Goal: Task Accomplishment & Management: Use online tool/utility

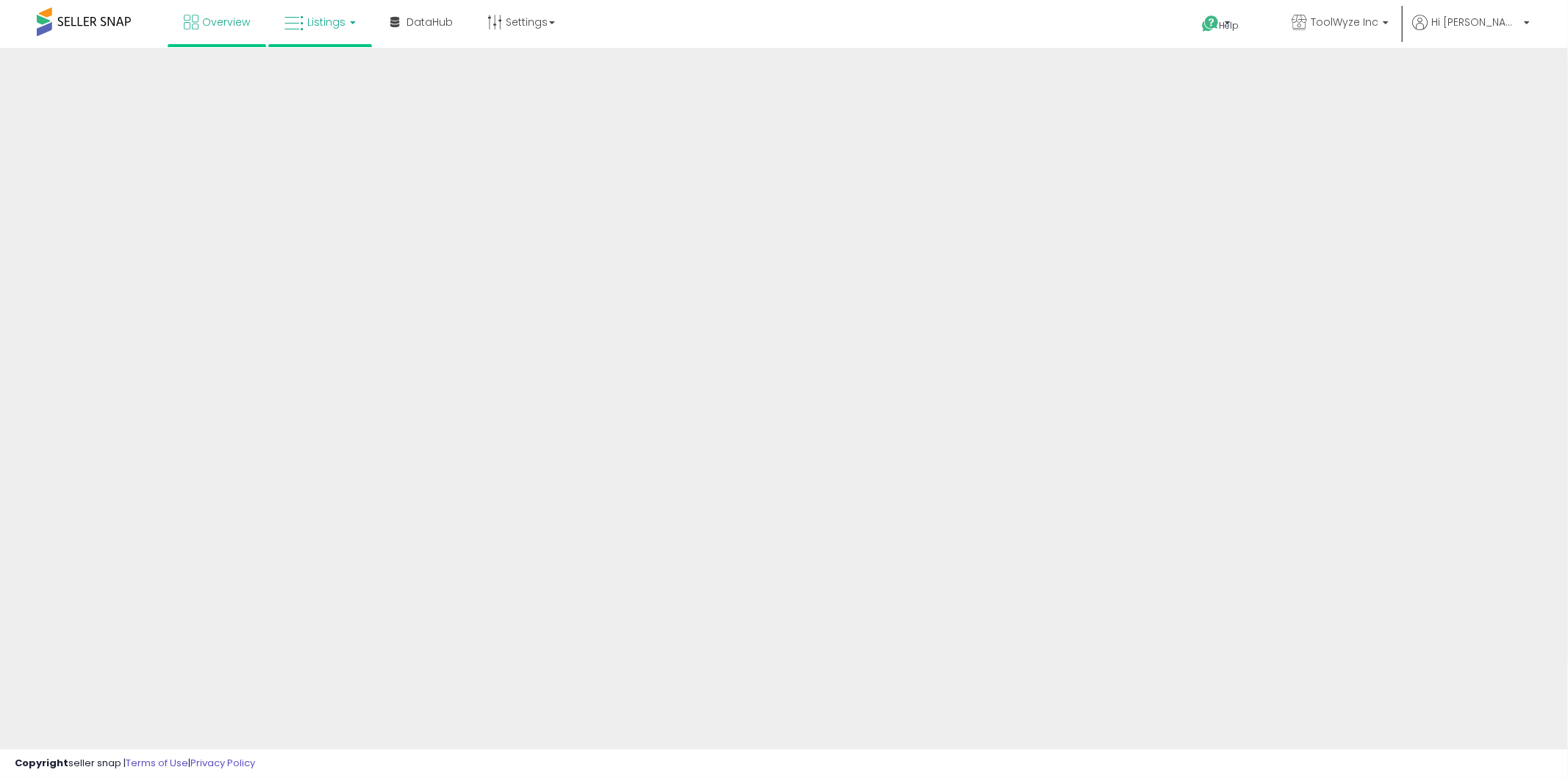
click at [339, 32] on link "Listings" at bounding box center [320, 22] width 93 height 44
click at [314, 77] on icon at bounding box center [331, 72] width 64 height 19
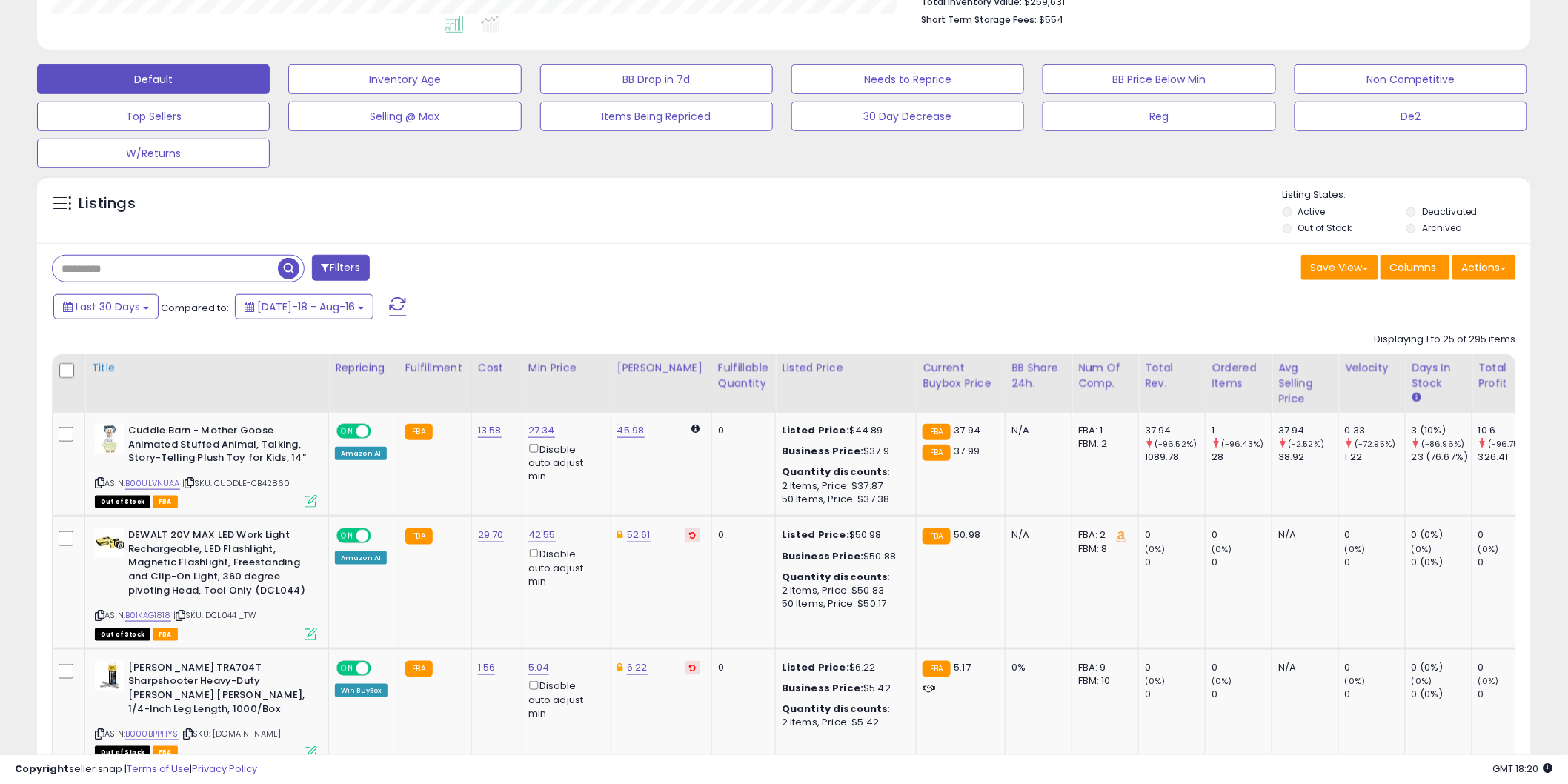
scroll to position [412, 0]
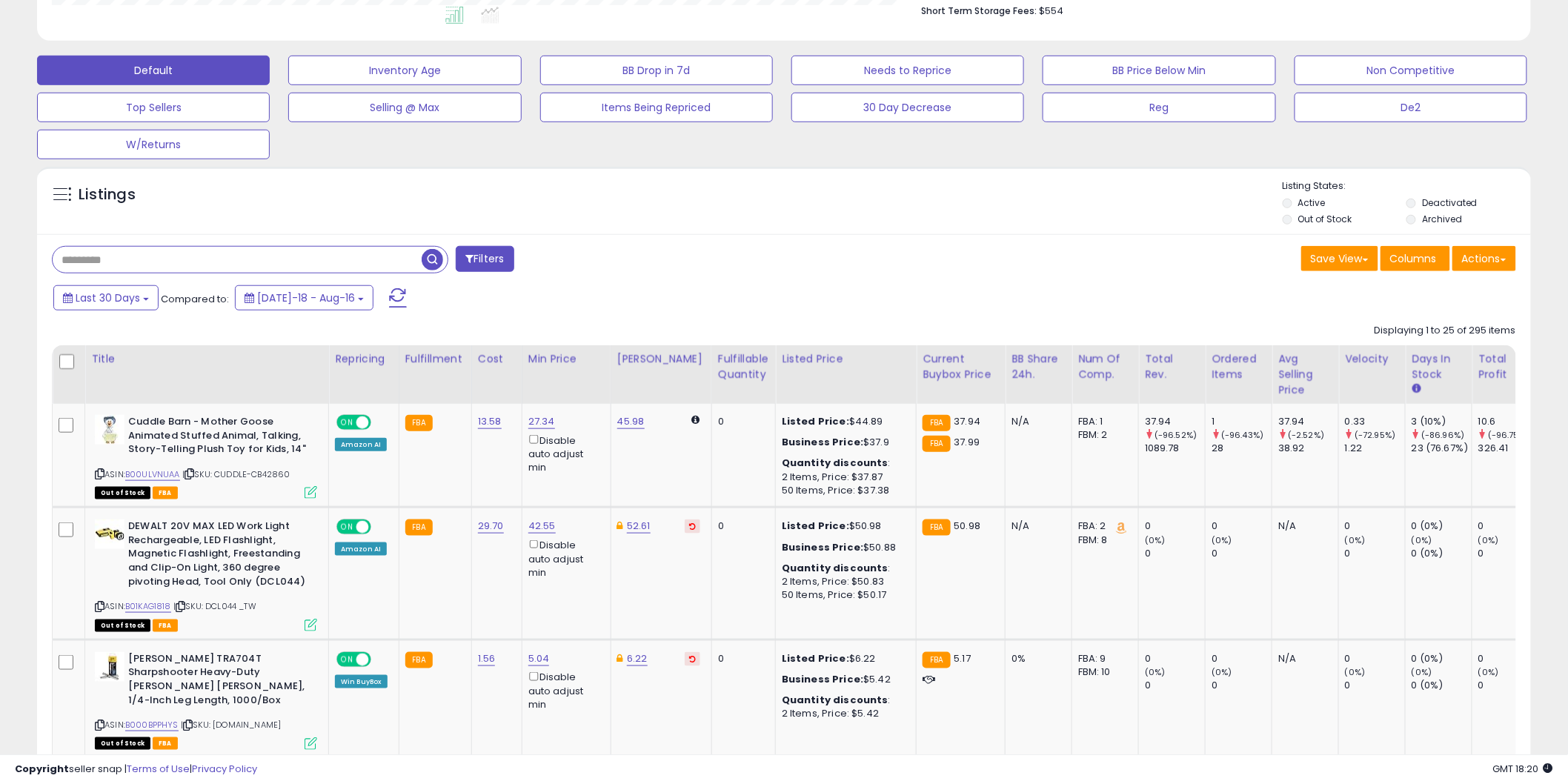
click at [141, 255] on input "text" at bounding box center [237, 260] width 369 height 26
type input "****"
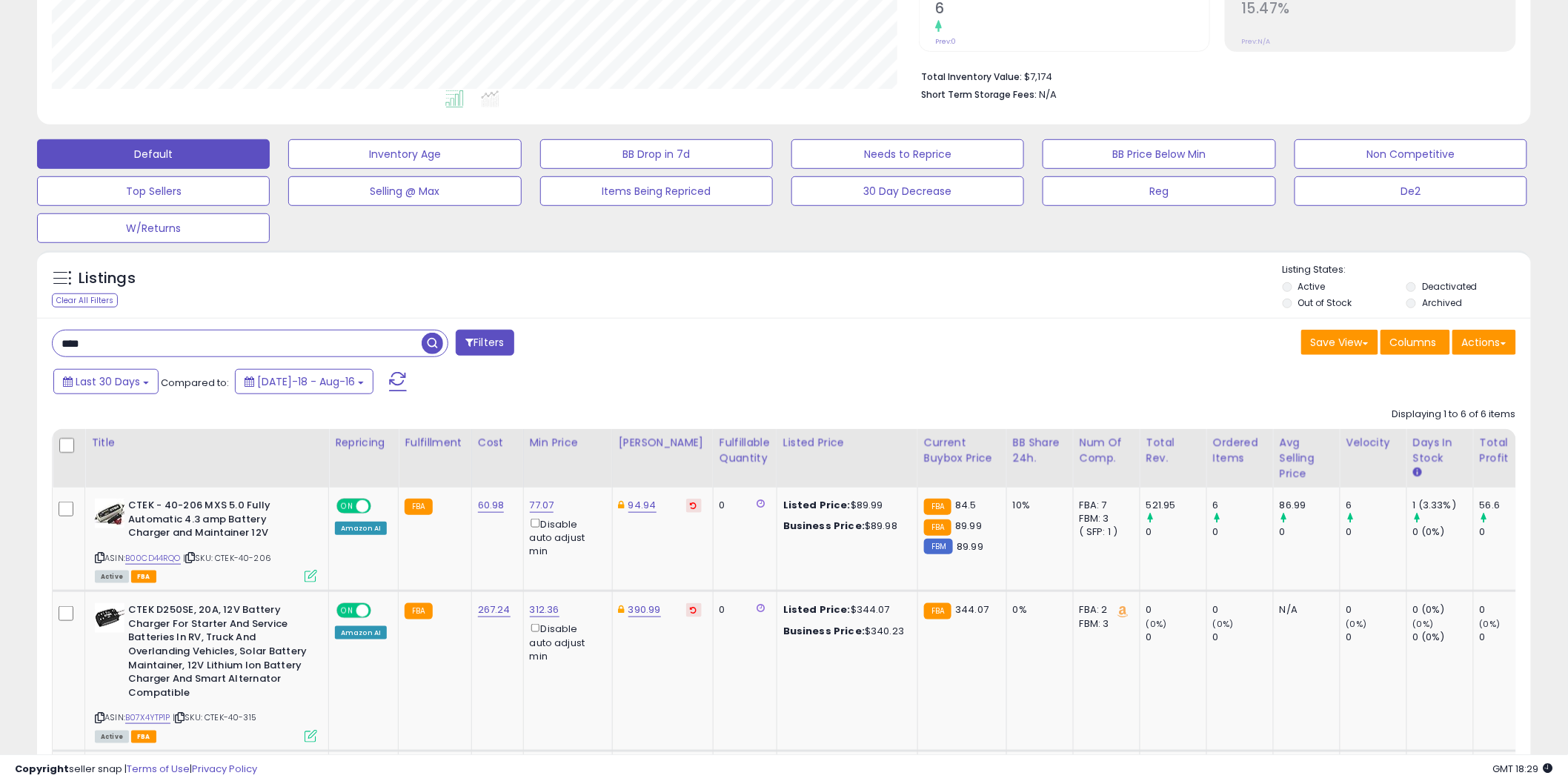
scroll to position [220, 0]
